Goal: Subscribe to service/newsletter

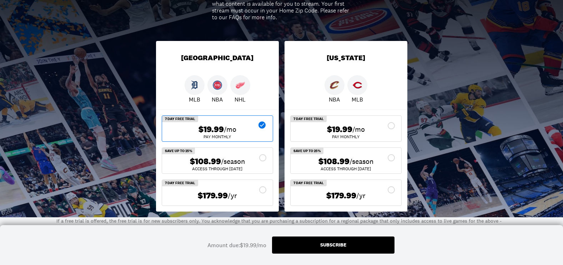
scroll to position [107, 0]
click at [185, 127] on div "$19.99 /mo" at bounding box center [217, 129] width 99 height 10
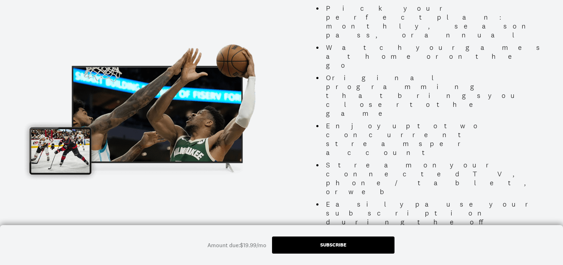
scroll to position [678, 0]
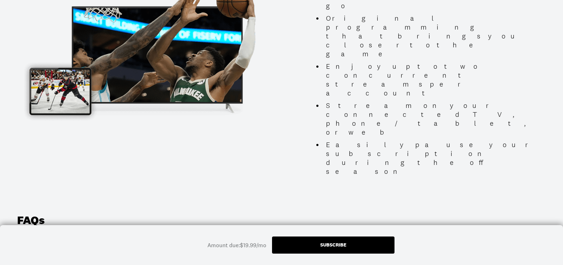
scroll to position [749, 0]
